Goal: Communication & Community: Answer question/provide support

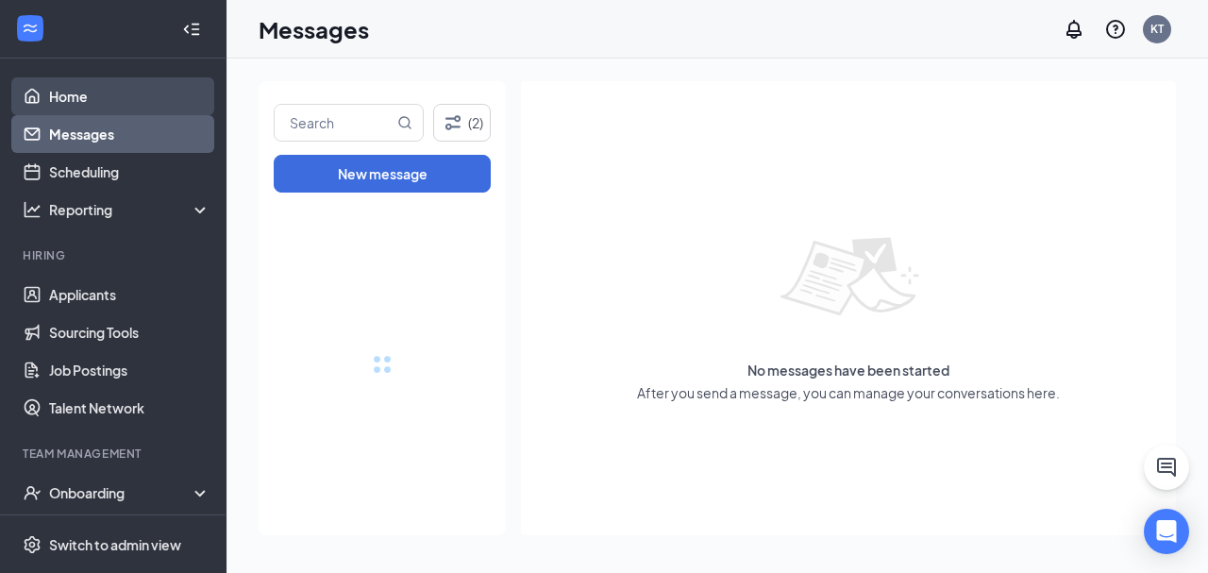
click at [89, 98] on link "Home" at bounding box center [129, 96] width 161 height 38
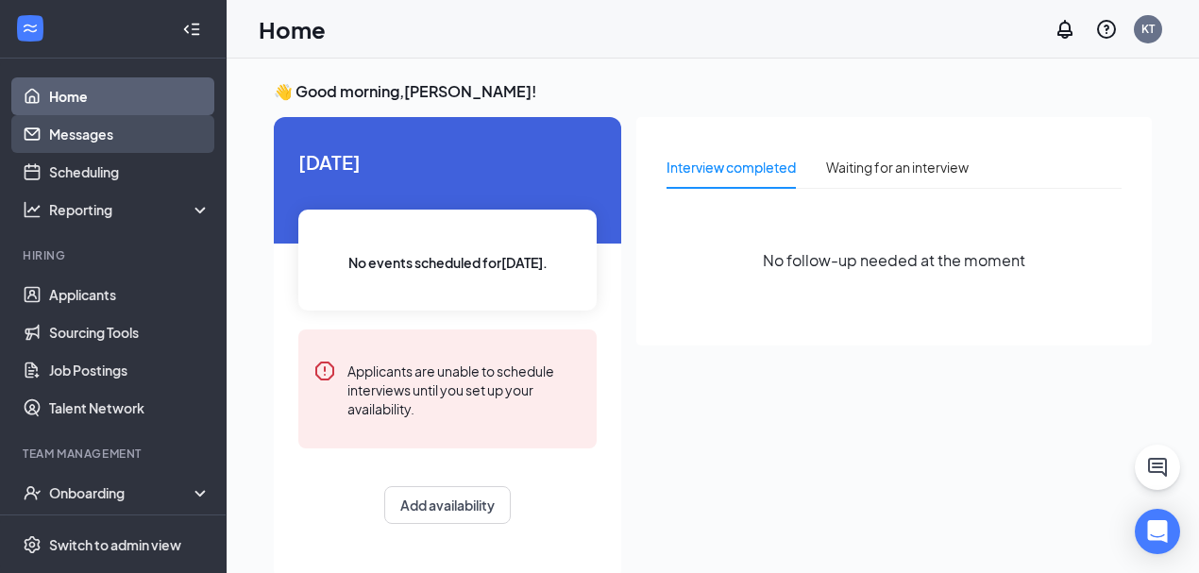
click at [96, 137] on link "Messages" at bounding box center [129, 134] width 161 height 38
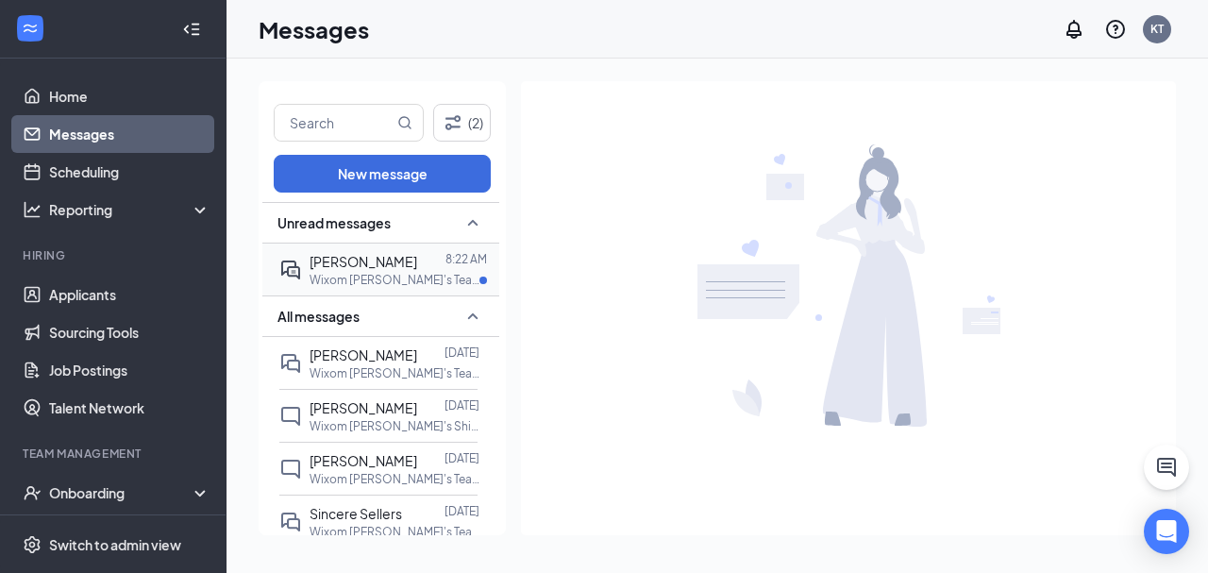
click at [378, 272] on p "Wixom [PERSON_NAME]'s Team Member (Impact Ventures) at Wixom" at bounding box center [395, 280] width 170 height 16
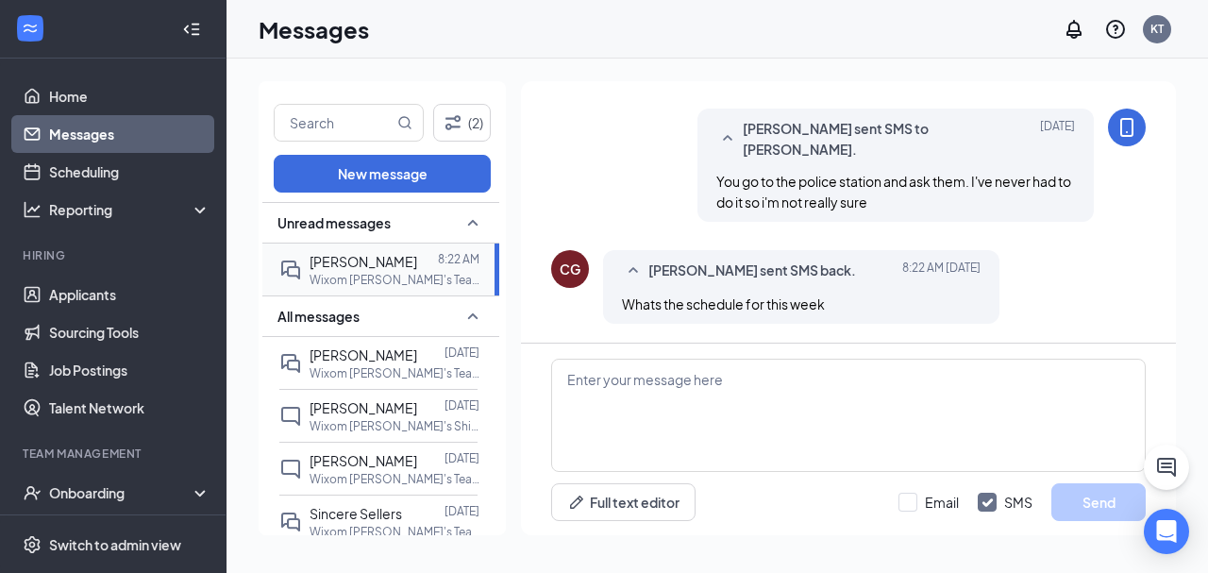
scroll to position [1254, 0]
click at [633, 394] on textarea at bounding box center [848, 415] width 595 height 113
type textarea "Can you work tonight and [DATE] from 5-CL ?"
click at [1099, 491] on button "Send" at bounding box center [1099, 502] width 94 height 38
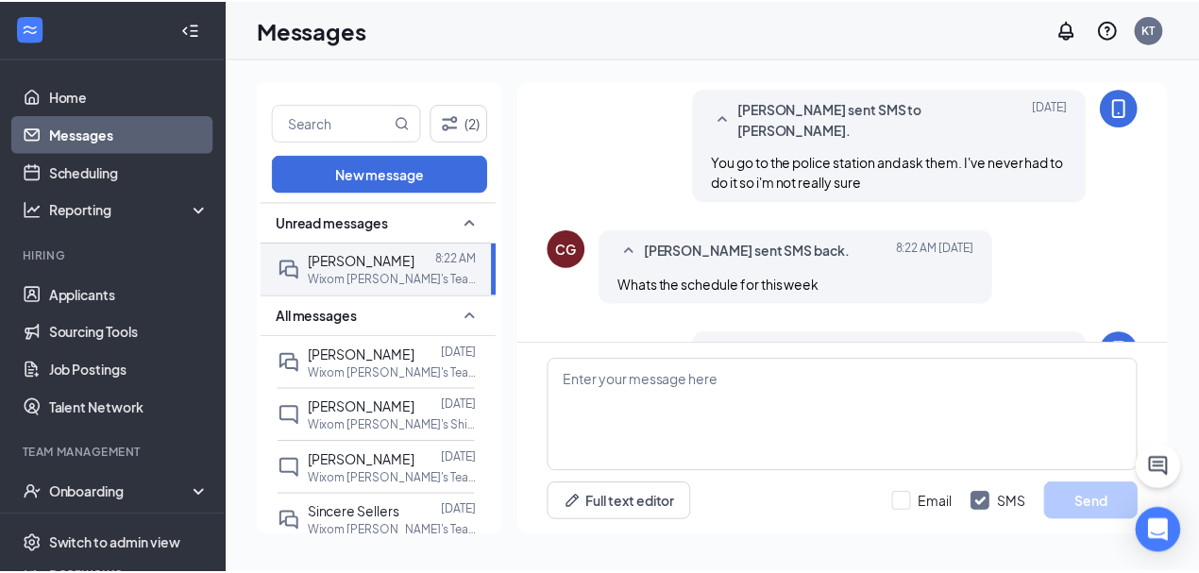
scroll to position [1375, 0]
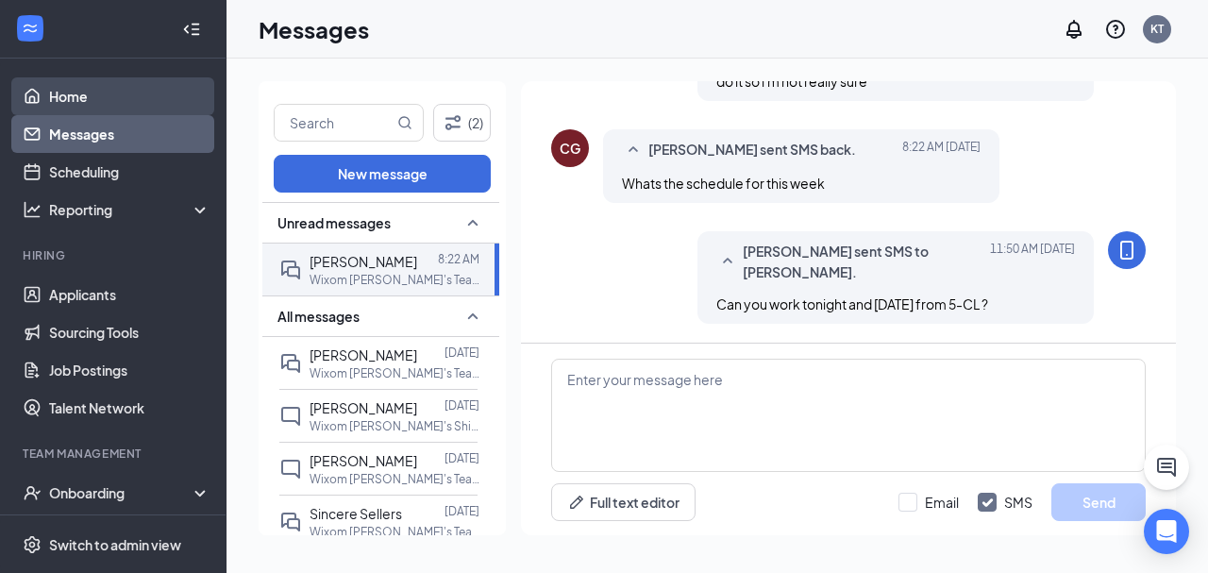
click at [77, 97] on link "Home" at bounding box center [129, 96] width 161 height 38
